Goal: Complete application form

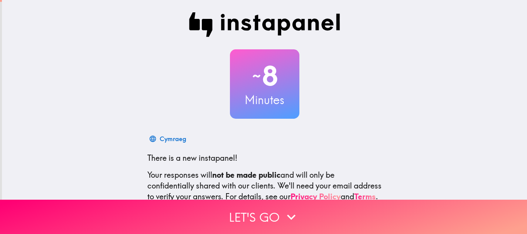
scroll to position [87, 0]
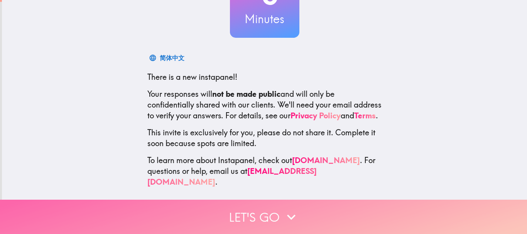
click at [267, 204] on button "Let's go" at bounding box center [263, 217] width 527 height 34
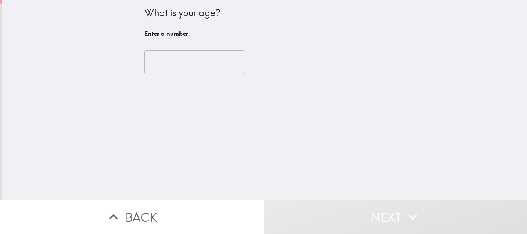
scroll to position [0, 0]
click at [184, 64] on input "number" at bounding box center [194, 62] width 101 height 24
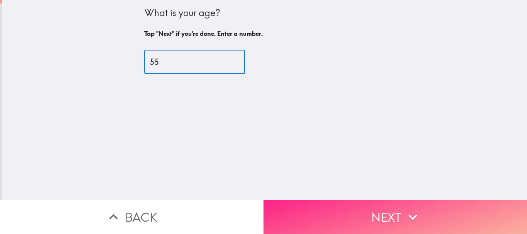
type input "55"
click at [441, 205] on button "Next" at bounding box center [396, 217] width 264 height 34
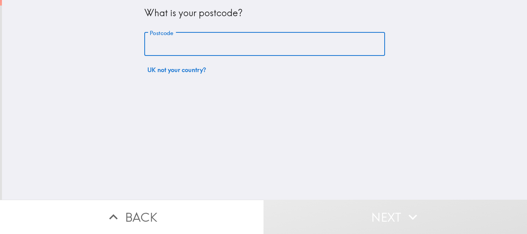
click at [203, 41] on input "Postcode" at bounding box center [264, 44] width 241 height 24
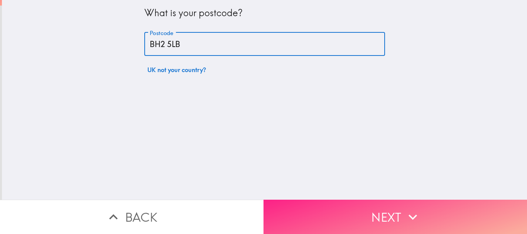
type input "BH2 5LB"
click at [416, 211] on icon "button" at bounding box center [412, 217] width 17 height 17
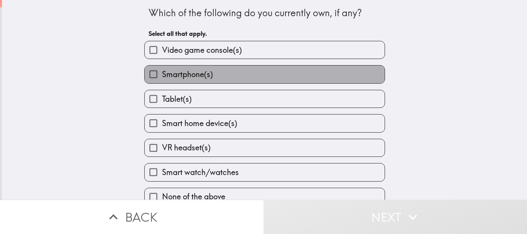
click at [191, 77] on span "Smartphone(s)" at bounding box center [187, 74] width 51 height 11
click at [162, 77] on input "Smartphone(s)" at bounding box center [153, 74] width 17 height 17
checkbox input "true"
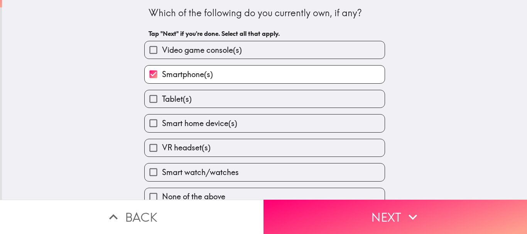
scroll to position [12, 0]
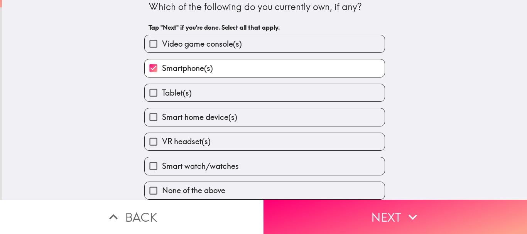
click at [359, 214] on button "Next" at bounding box center [396, 217] width 264 height 34
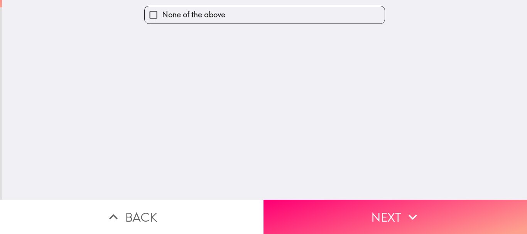
scroll to position [0, 0]
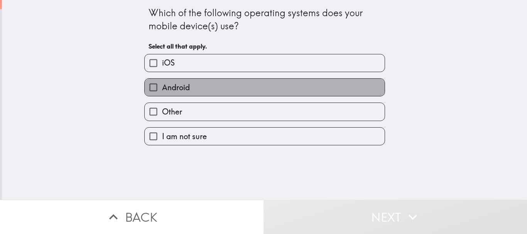
click at [199, 90] on label "Android" at bounding box center [265, 87] width 240 height 17
click at [162, 90] on input "Android" at bounding box center [153, 87] width 17 height 17
checkbox input "true"
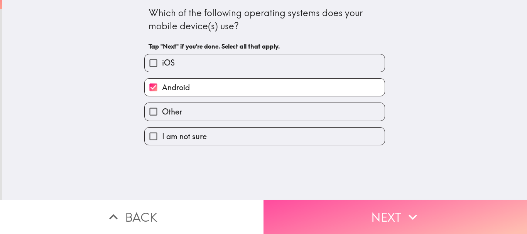
drag, startPoint x: 337, startPoint y: 213, endPoint x: 242, endPoint y: 182, distance: 99.5
click at [337, 212] on button "Next" at bounding box center [396, 217] width 264 height 34
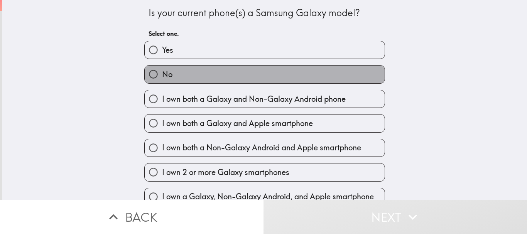
click at [215, 73] on label "No" at bounding box center [265, 74] width 240 height 17
click at [162, 73] on input "No" at bounding box center [153, 74] width 17 height 17
radio input "true"
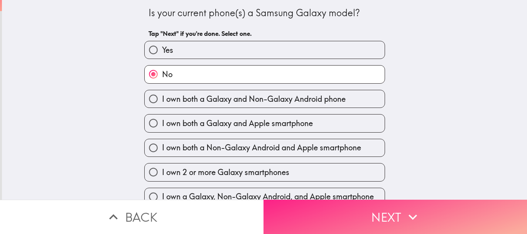
click at [357, 218] on button "Next" at bounding box center [396, 217] width 264 height 34
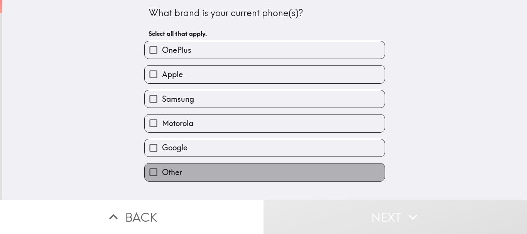
click at [198, 176] on label "Other" at bounding box center [265, 172] width 240 height 17
click at [162, 176] on input "Other" at bounding box center [153, 172] width 17 height 17
checkbox input "true"
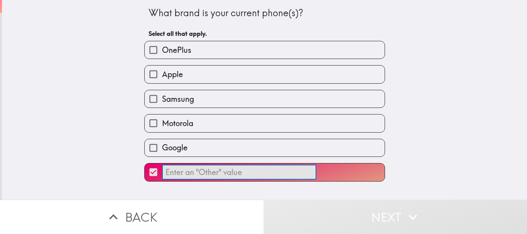
click at [235, 174] on input "​" at bounding box center [239, 172] width 154 height 15
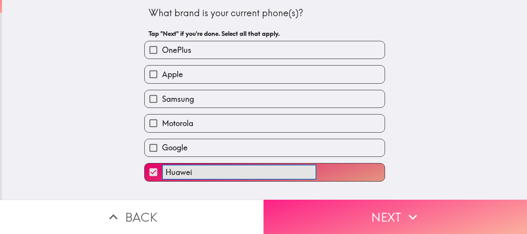
type input "Huawei"
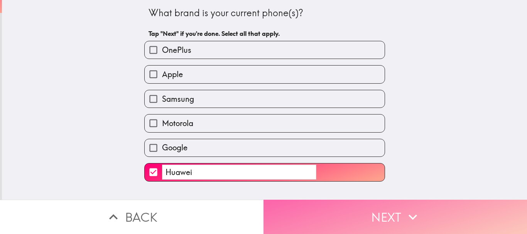
click at [369, 215] on button "Next" at bounding box center [396, 217] width 264 height 34
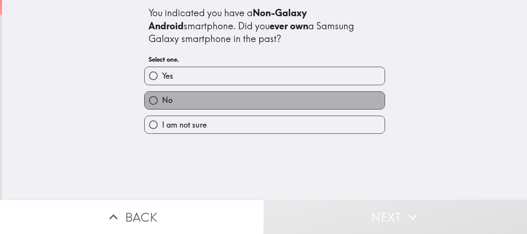
click at [188, 102] on label "No" at bounding box center [265, 100] width 240 height 17
click at [162, 102] on input "No" at bounding box center [153, 100] width 17 height 17
radio input "true"
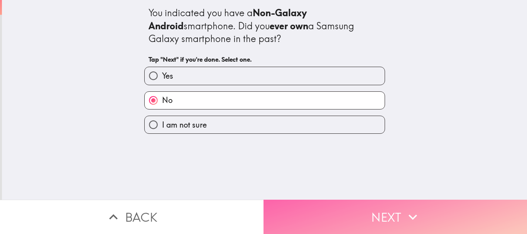
click at [355, 212] on button "Next" at bounding box center [396, 217] width 264 height 34
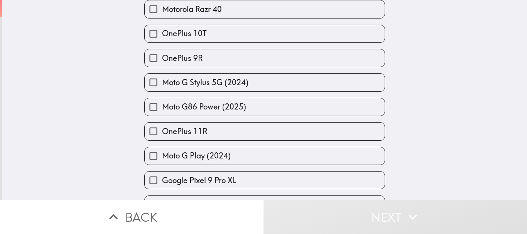
scroll to position [881, 0]
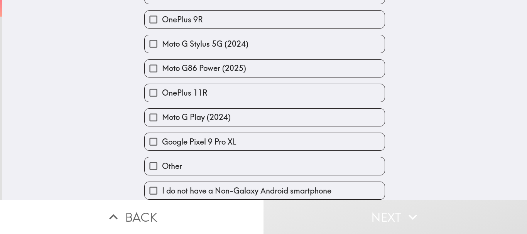
drag, startPoint x: 243, startPoint y: 186, endPoint x: 299, endPoint y: 193, distance: 56.8
click at [244, 186] on span "I do not have a Non-Galaxy Android smartphone" at bounding box center [246, 191] width 169 height 11
click at [162, 186] on input "I do not have a Non-Galaxy Android smartphone" at bounding box center [153, 190] width 17 height 17
checkbox input "true"
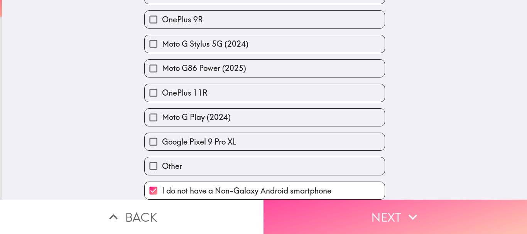
drag, startPoint x: 397, startPoint y: 213, endPoint x: 176, endPoint y: 131, distance: 235.6
click at [396, 211] on button "Next" at bounding box center [396, 217] width 264 height 34
